Goal: Information Seeking & Learning: Find specific fact

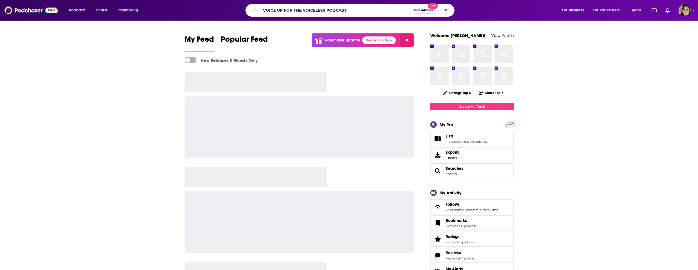
type input "VOICE UP FOR THE VOICELESS PODCAST"
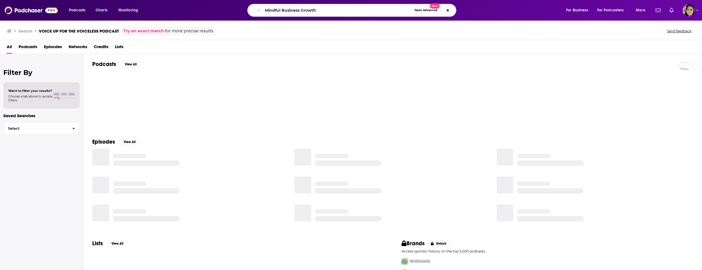
type input "Mindful Business Growth"
